Goal: Task Accomplishment & Management: Use online tool/utility

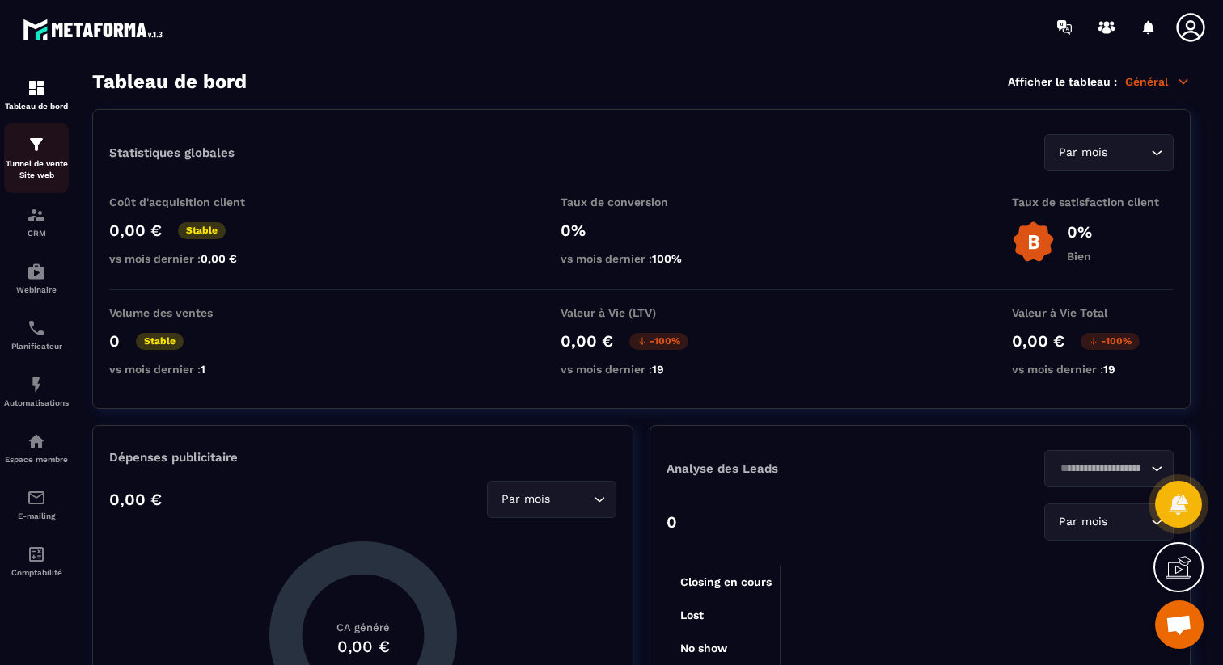
click at [47, 163] on p "Tunnel de vente Site web" at bounding box center [36, 169] width 65 height 23
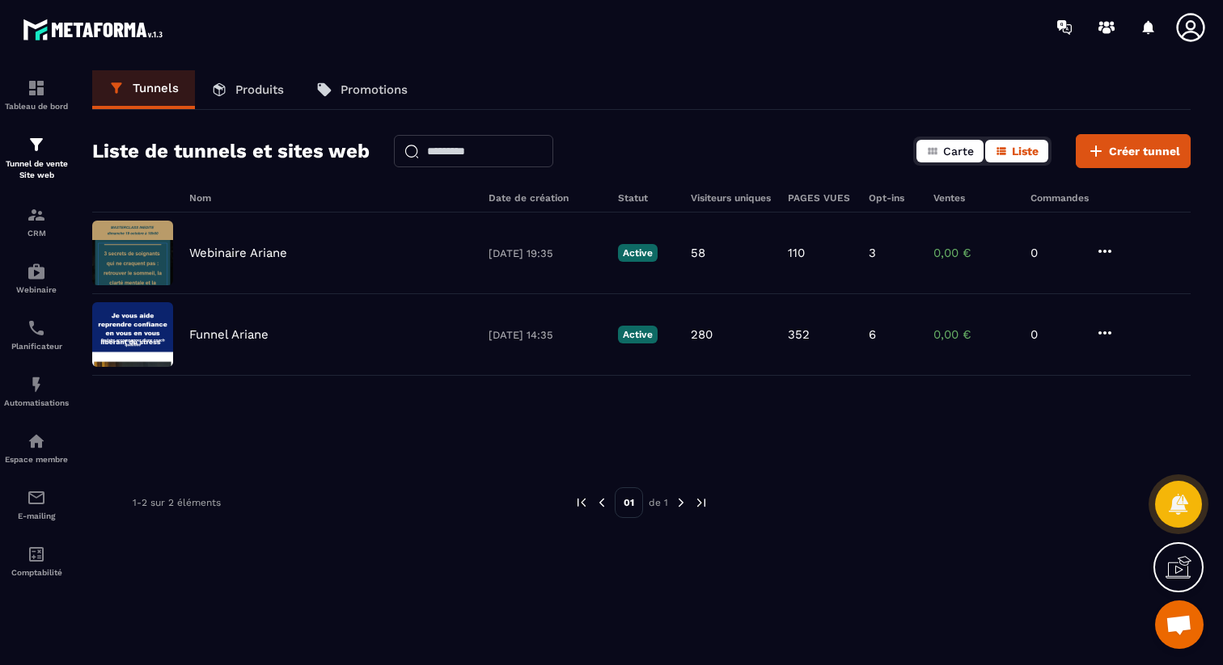
click at [946, 154] on span "Carte" at bounding box center [958, 151] width 31 height 13
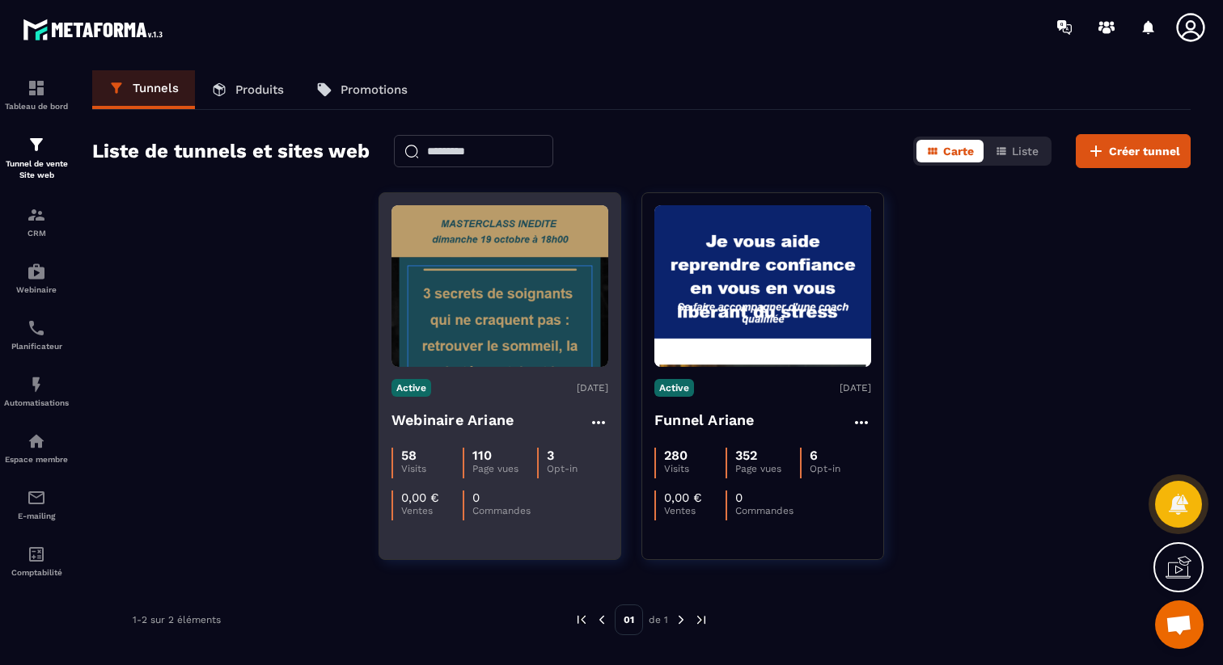
click at [485, 424] on h4 "Webinaire Ariane" at bounding box center [452, 420] width 122 height 23
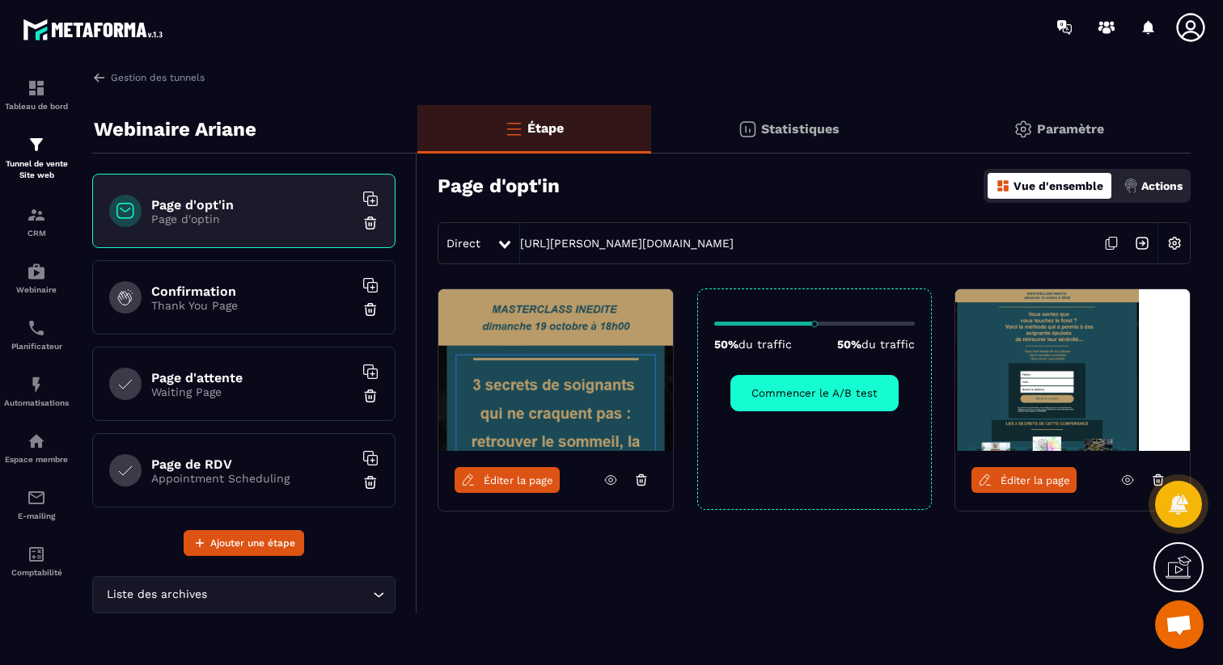
click at [523, 475] on span "Éditer la page" at bounding box center [519, 481] width 70 height 12
